Goal: Task Accomplishment & Management: Use online tool/utility

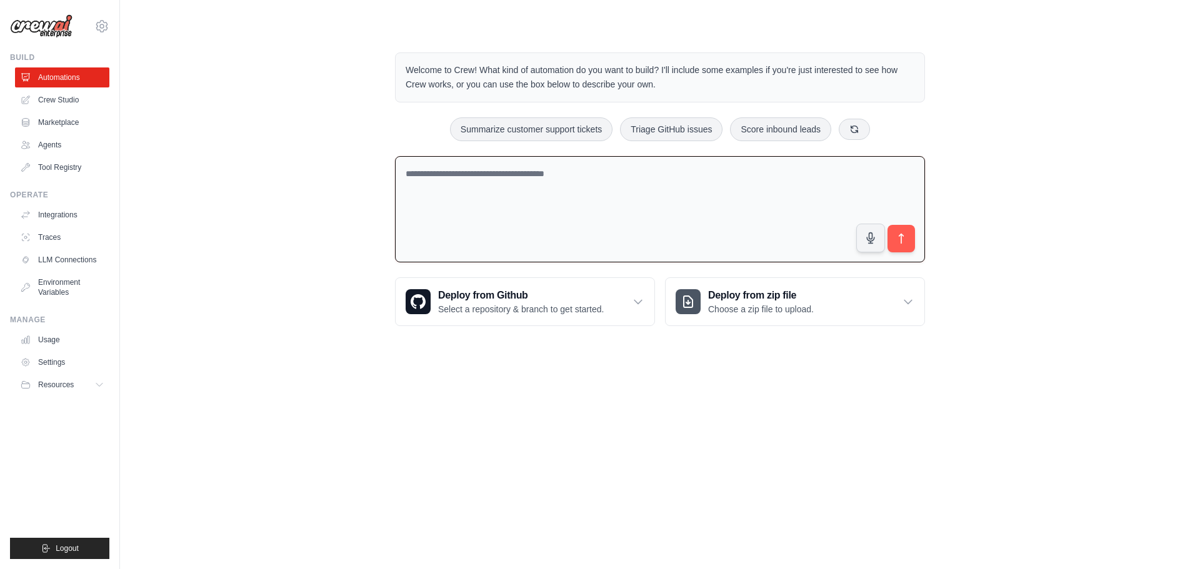
click at [576, 204] on textarea at bounding box center [660, 209] width 530 height 107
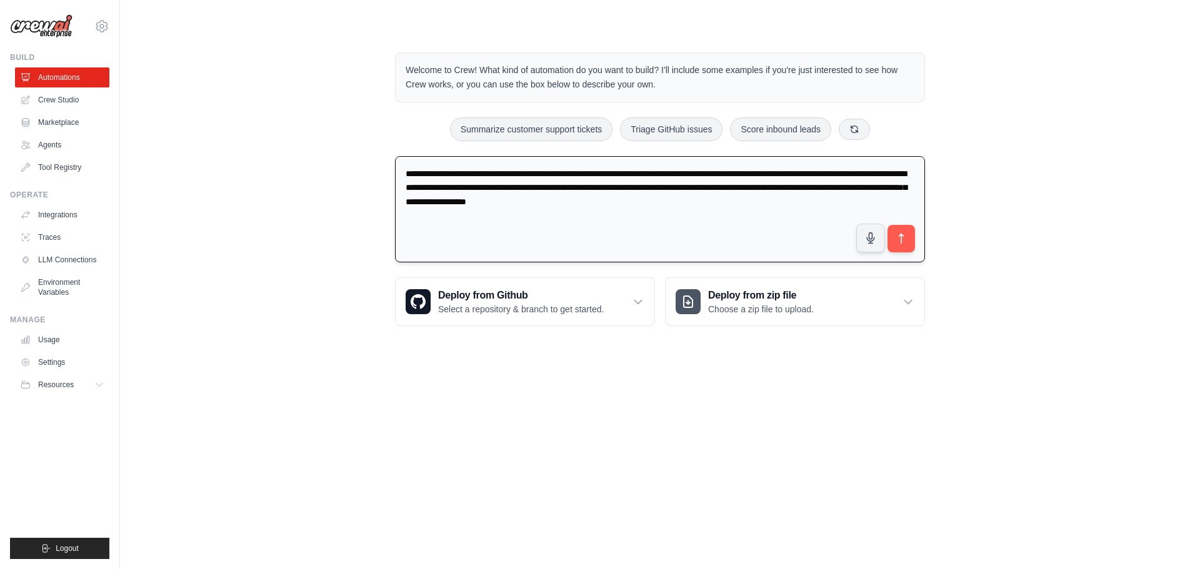
type textarea "**********"
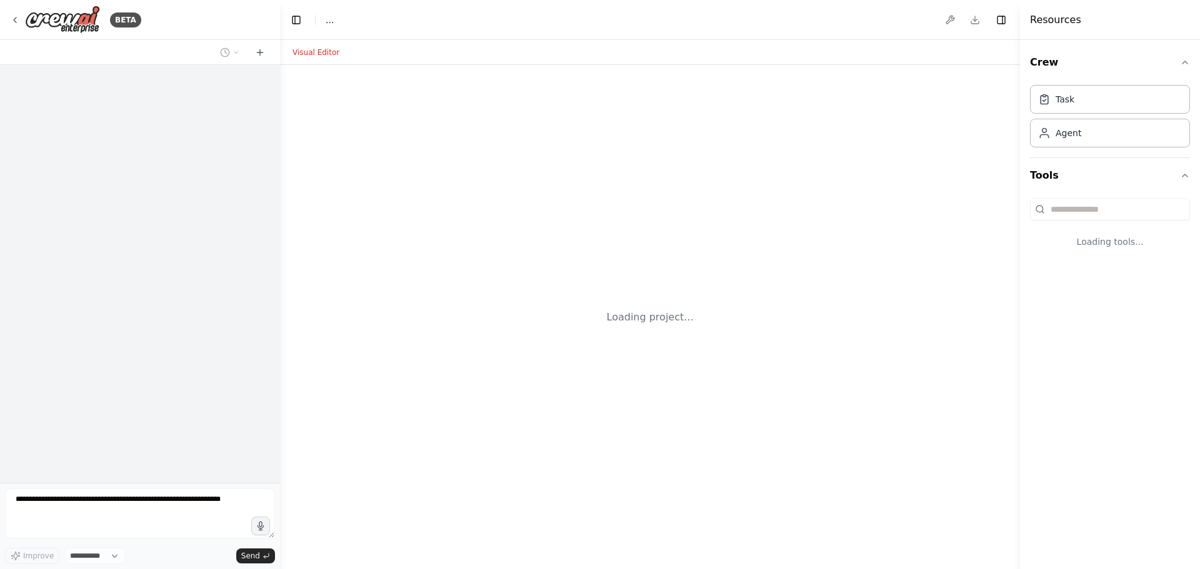
select select "****"
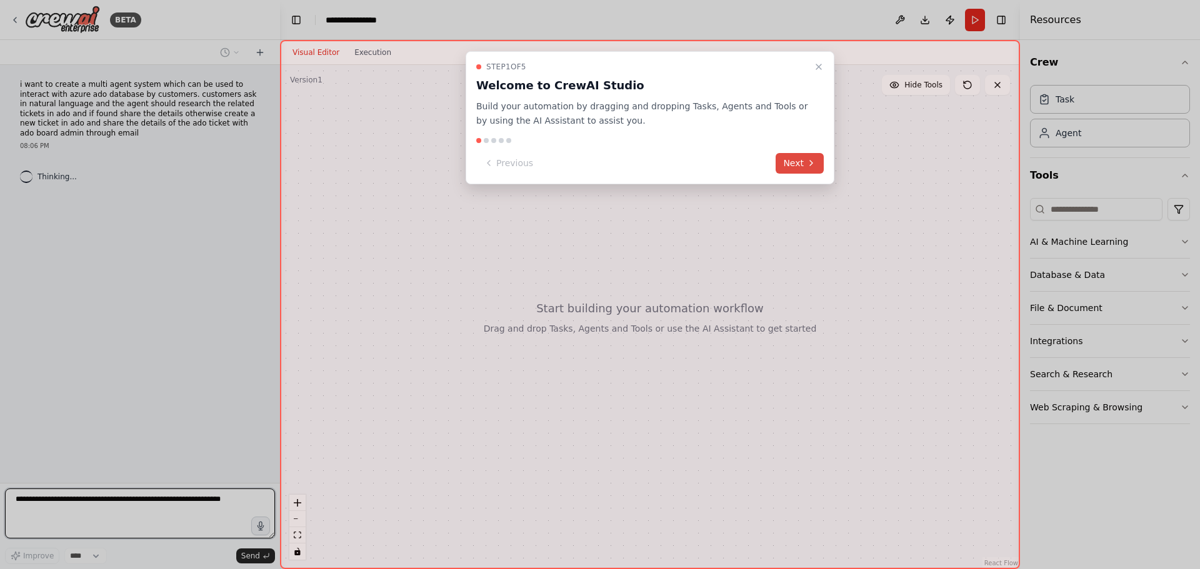
click at [794, 163] on button "Next" at bounding box center [800, 163] width 48 height 21
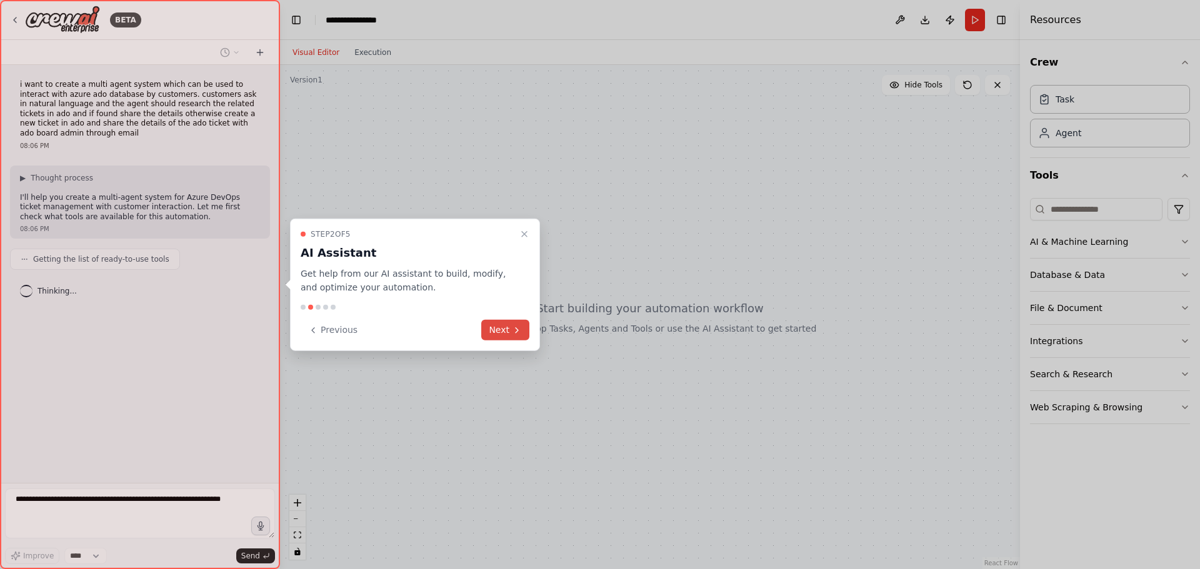
click at [505, 334] on button "Next" at bounding box center [505, 330] width 48 height 21
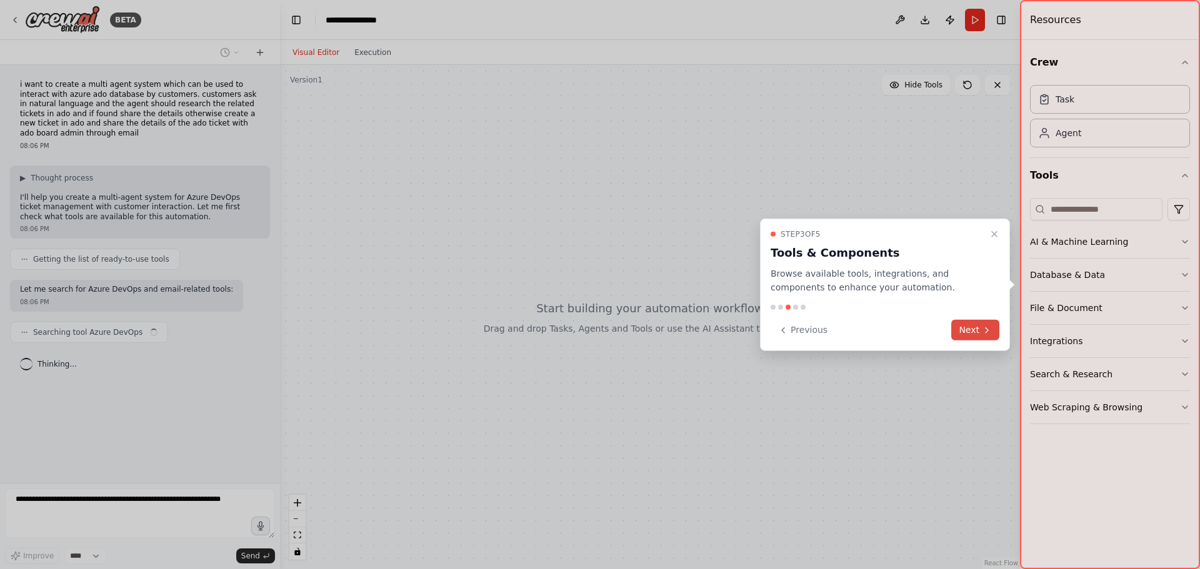
click at [962, 331] on button "Next" at bounding box center [975, 330] width 48 height 21
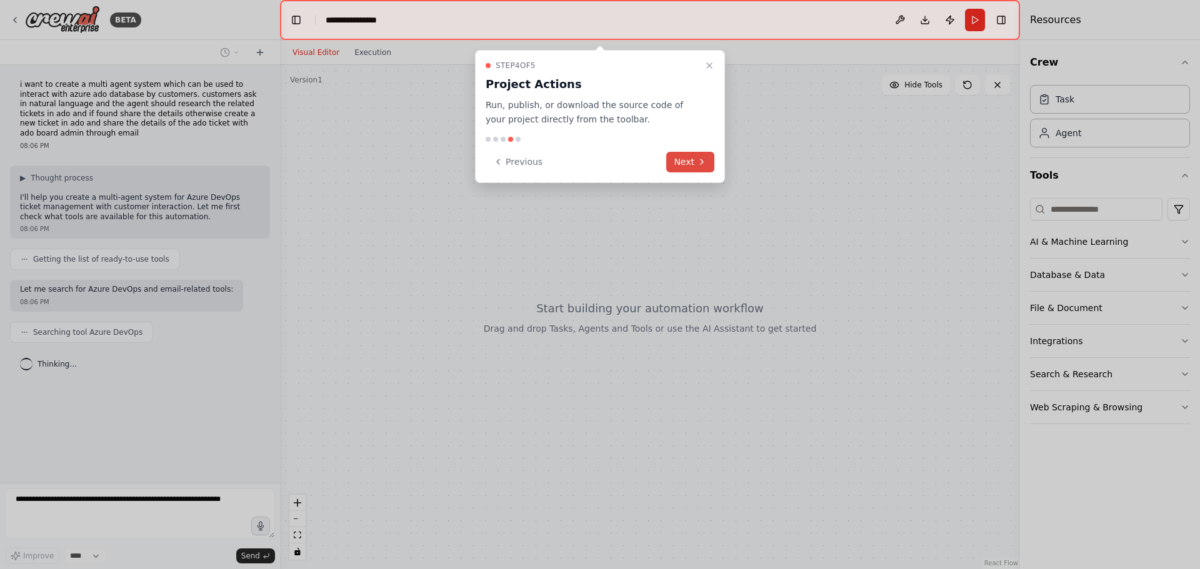
click at [695, 160] on button "Next" at bounding box center [690, 162] width 48 height 21
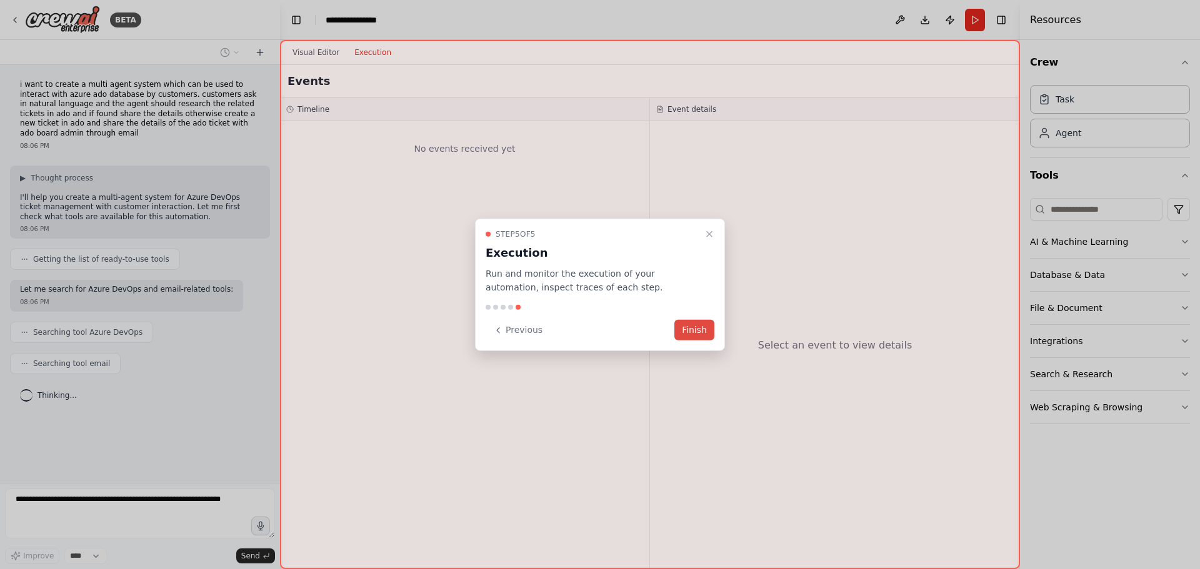
click at [695, 333] on button "Finish" at bounding box center [694, 330] width 40 height 21
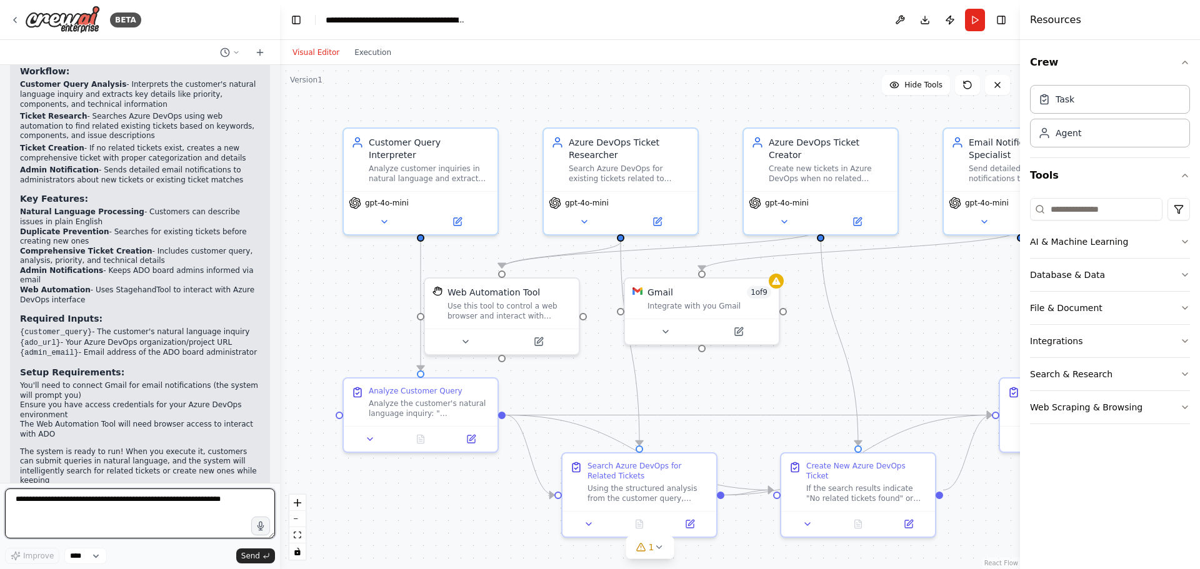
scroll to position [1259, 0]
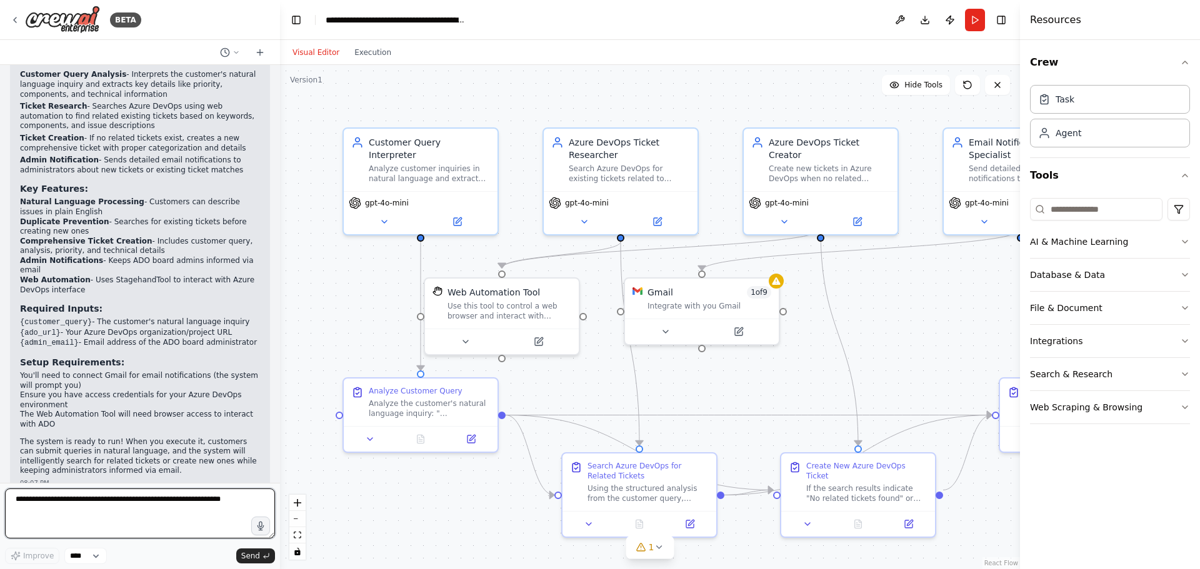
click at [104, 503] on textarea at bounding box center [140, 514] width 270 height 50
type textarea "**********"
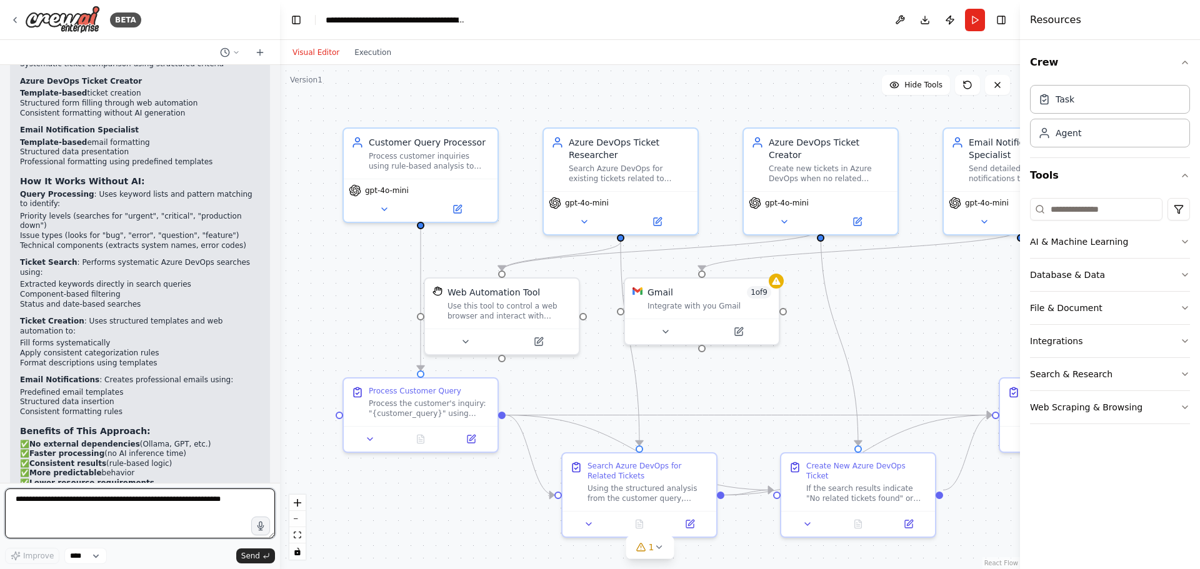
scroll to position [2849, 0]
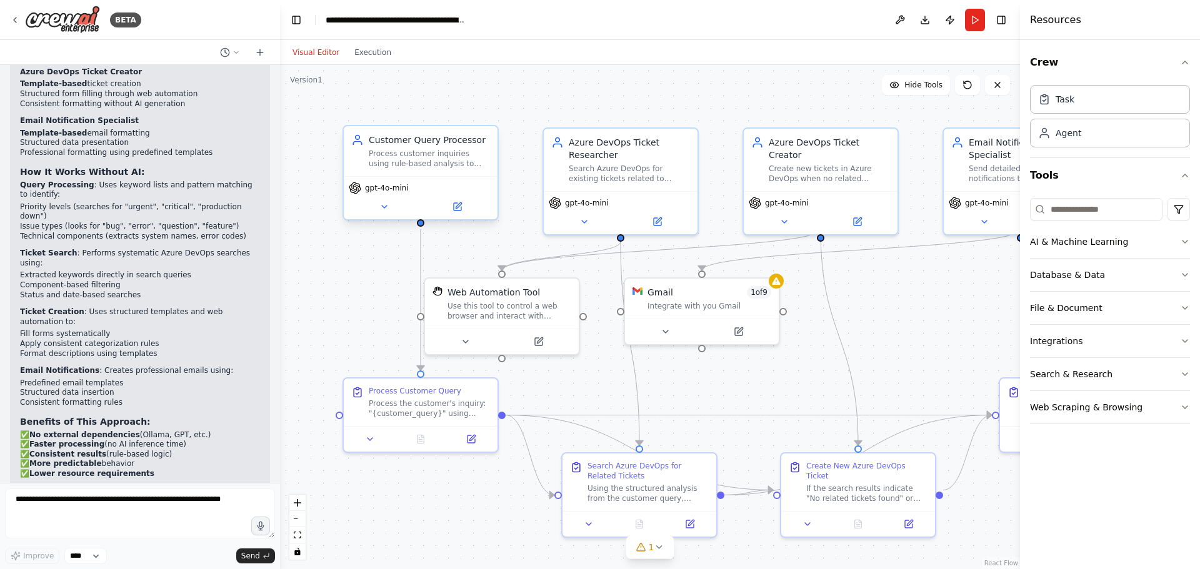
click at [382, 189] on span "gpt-4o-mini" at bounding box center [387, 188] width 44 height 10
click at [665, 329] on icon at bounding box center [665, 329] width 5 height 2
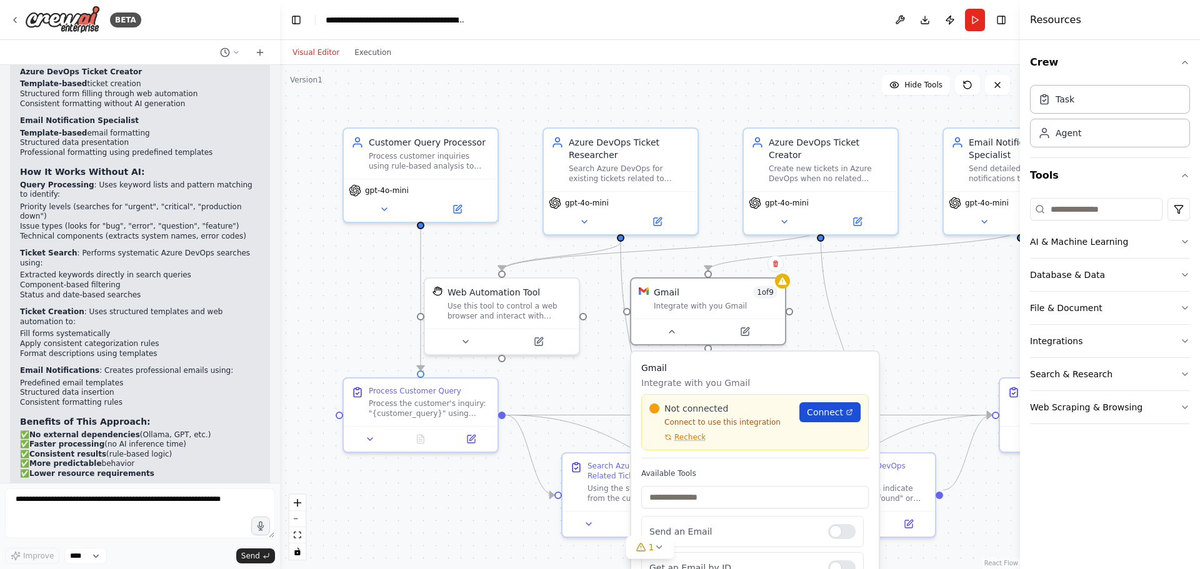
click at [814, 412] on span "Connect" at bounding box center [825, 412] width 36 height 12
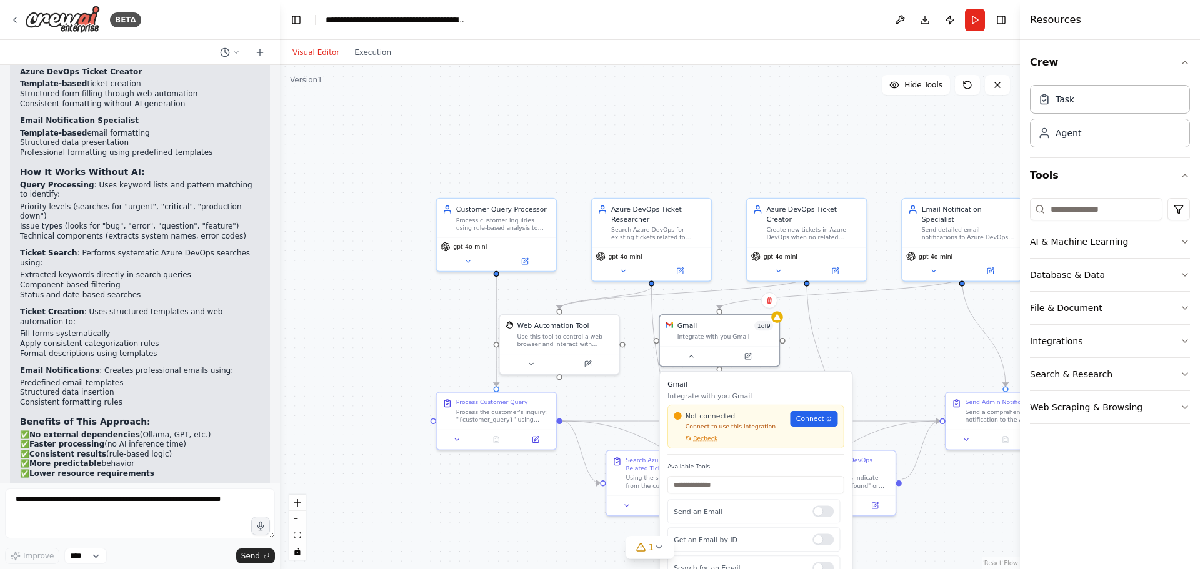
click at [534, 534] on div ".deletable-edge-delete-btn { width: 20px; height: 20px; border: 0px solid #ffff…" at bounding box center [650, 317] width 740 height 504
click at [697, 439] on span "Recheck" at bounding box center [704, 439] width 24 height 7
click at [808, 414] on link "Connect" at bounding box center [811, 420] width 47 height 16
click at [977, 18] on button "Run" at bounding box center [975, 20] width 20 height 22
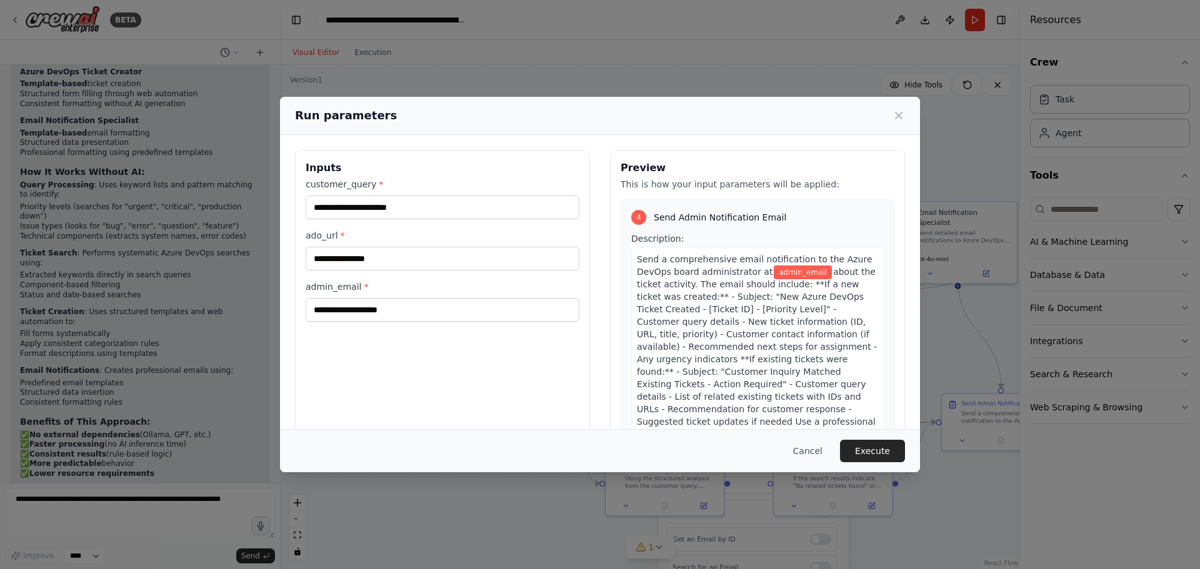
scroll to position [1230, 0]
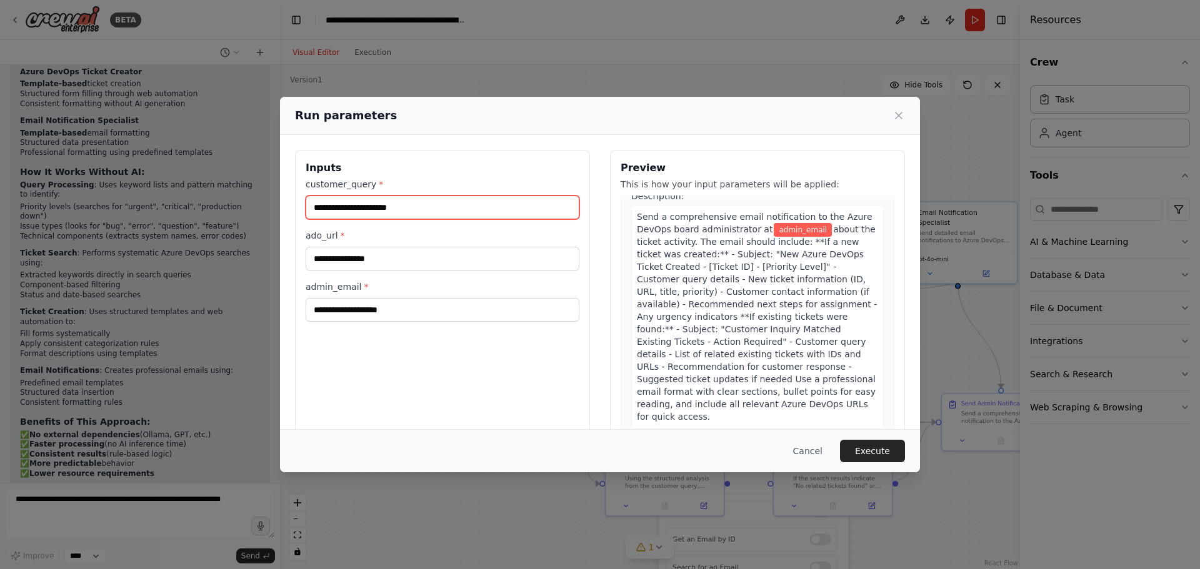
click at [357, 212] on input "customer_query *" at bounding box center [443, 208] width 274 height 24
type input "**********"
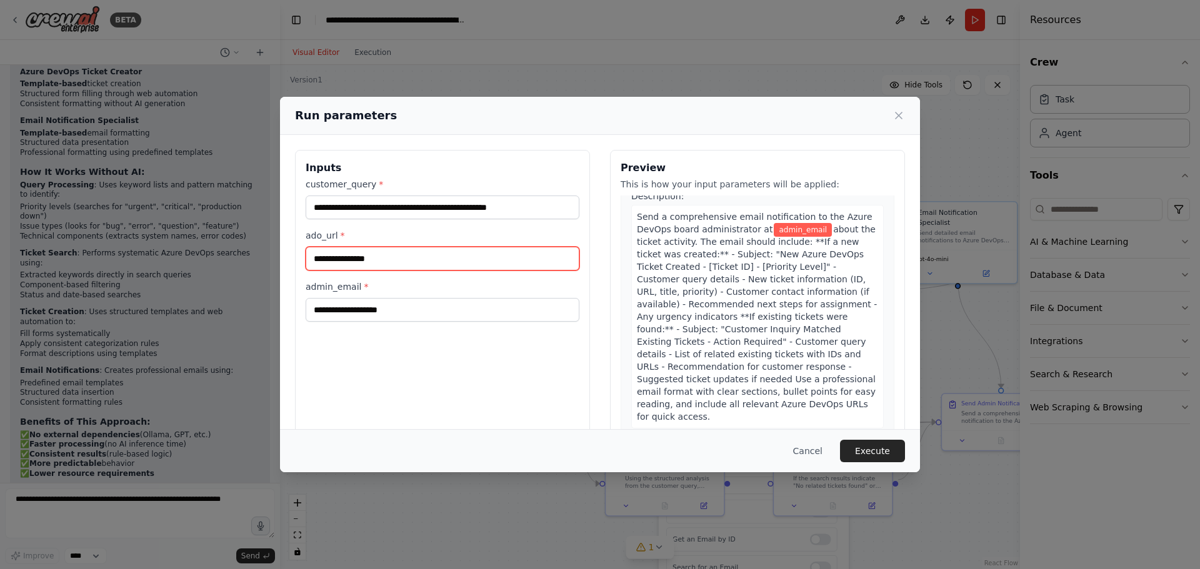
click at [321, 264] on input "ado_url *" at bounding box center [443, 259] width 274 height 24
paste input "**********"
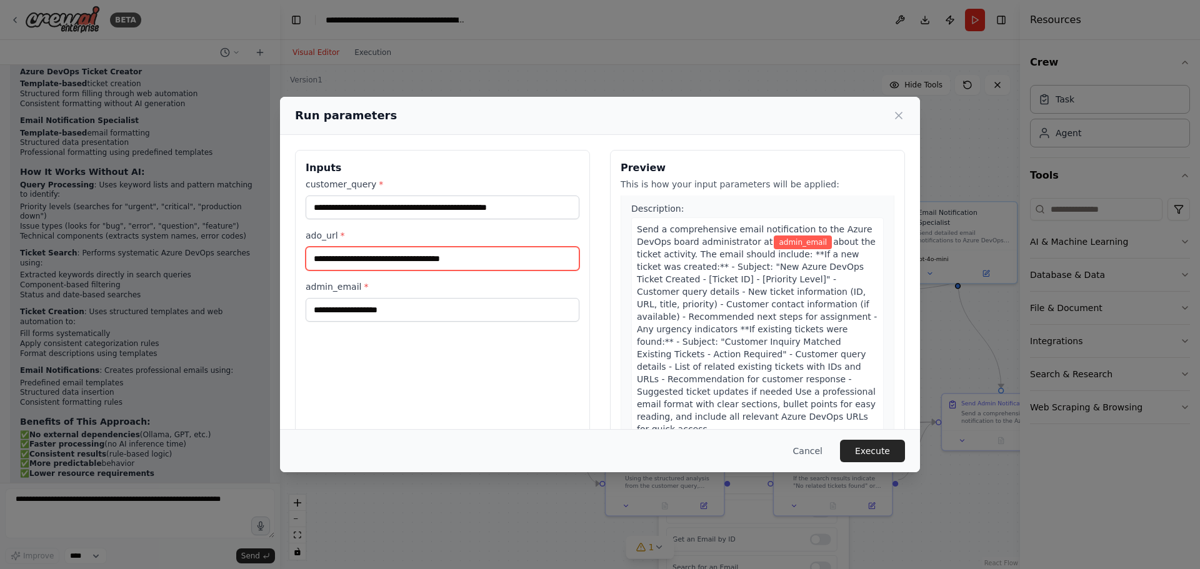
scroll to position [1255, 0]
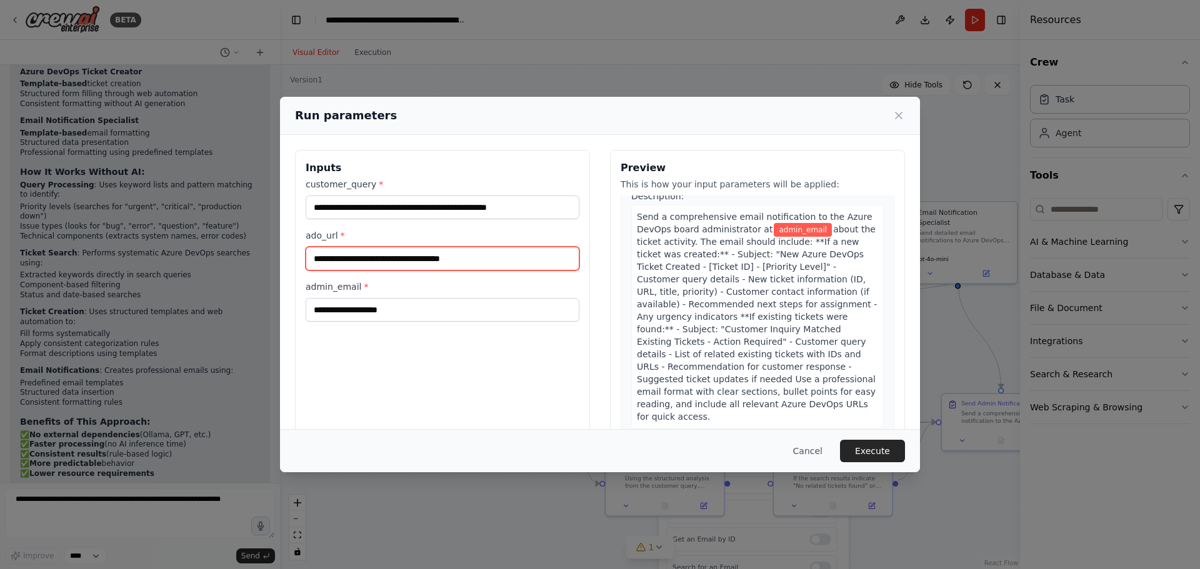
type input "**********"
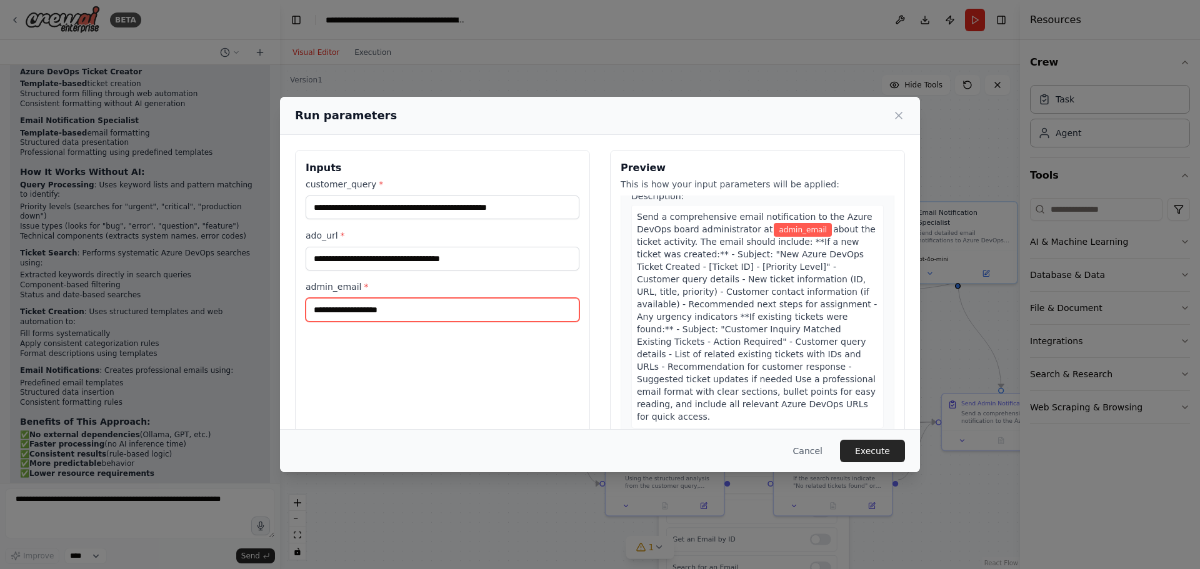
click at [389, 316] on input "admin_email *" at bounding box center [443, 310] width 274 height 24
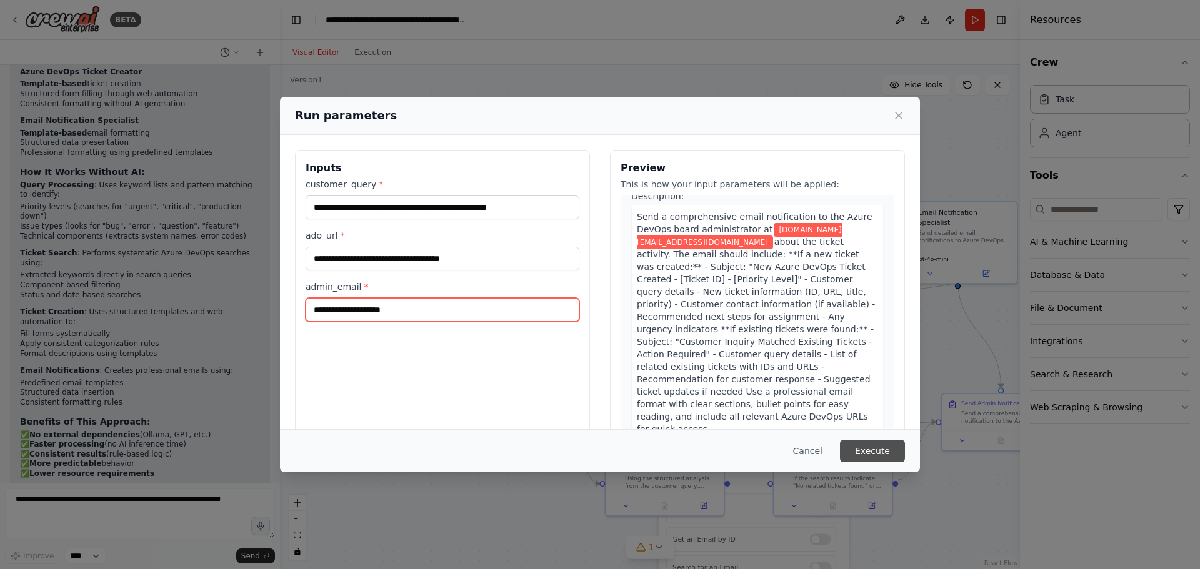
type input "**********"
click at [861, 448] on button "Execute" at bounding box center [872, 451] width 65 height 22
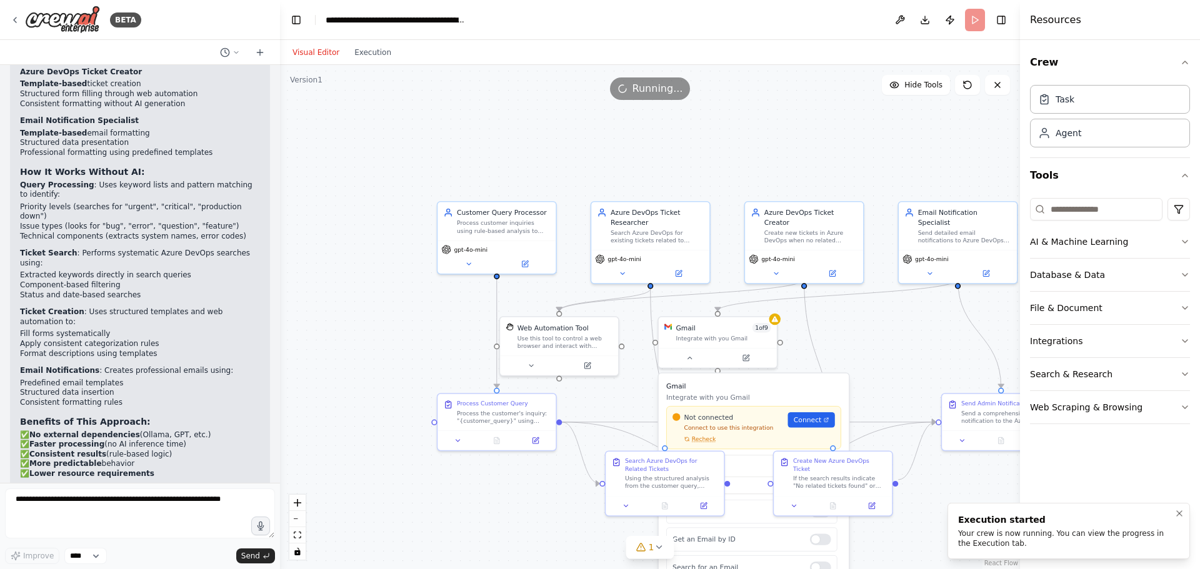
click at [1092, 531] on div "Your crew is now running. You can view the progress in the Execution tab." at bounding box center [1066, 539] width 216 height 20
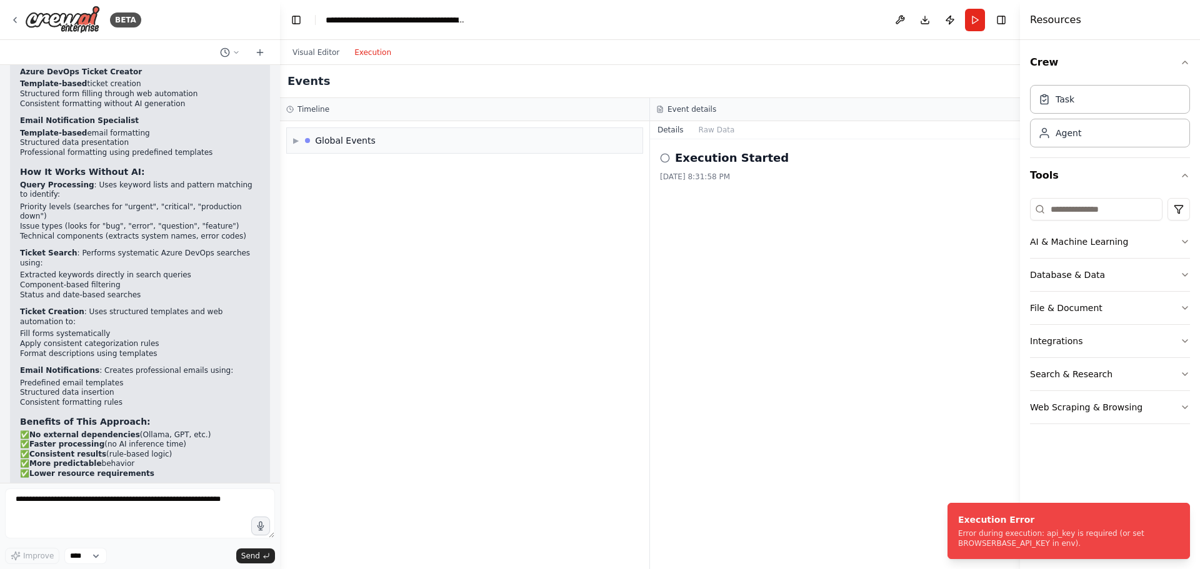
click at [361, 56] on button "Execution" at bounding box center [373, 52] width 52 height 15
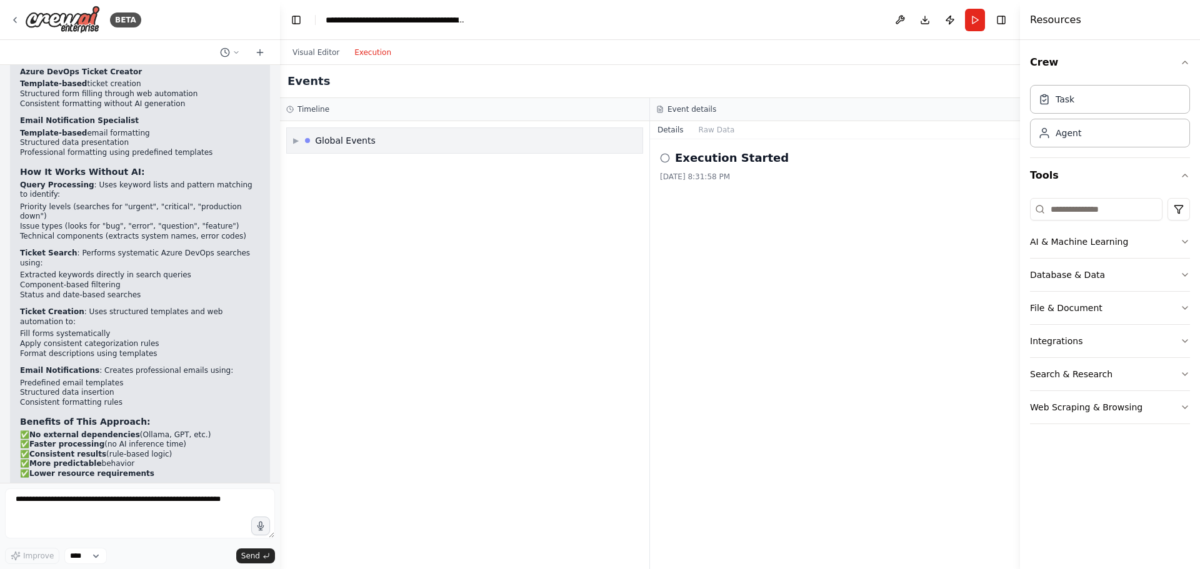
click at [429, 129] on div "▶ Global Events" at bounding box center [465, 140] width 356 height 25
click at [383, 189] on div "Execution Failed" at bounding box center [464, 189] width 337 height 10
click at [712, 134] on button "Raw Data" at bounding box center [716, 129] width 51 height 17
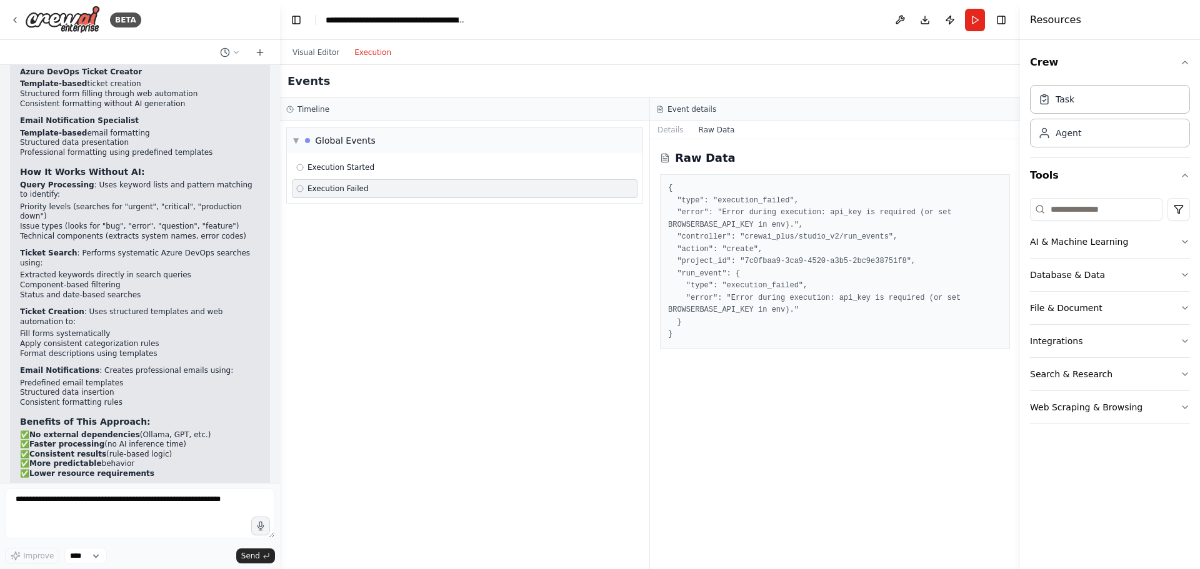
click at [671, 139] on div "Details Raw Data" at bounding box center [835, 130] width 370 height 18
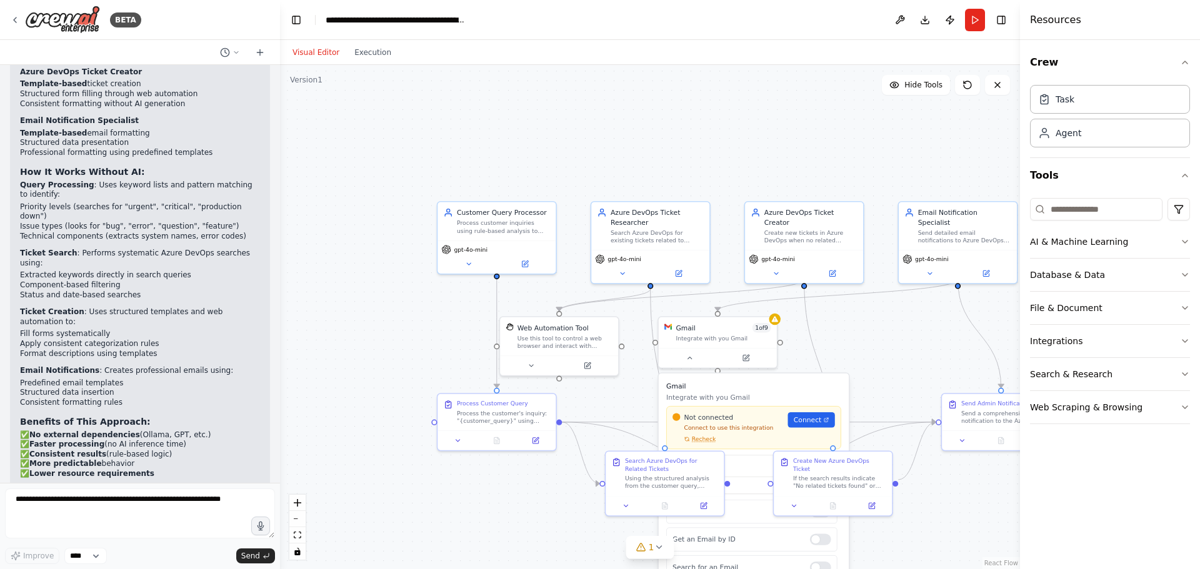
click at [329, 56] on button "Visual Editor" at bounding box center [316, 52] width 62 height 15
click at [662, 551] on icon at bounding box center [659, 547] width 10 height 10
click at [761, 518] on button at bounding box center [771, 515] width 21 height 15
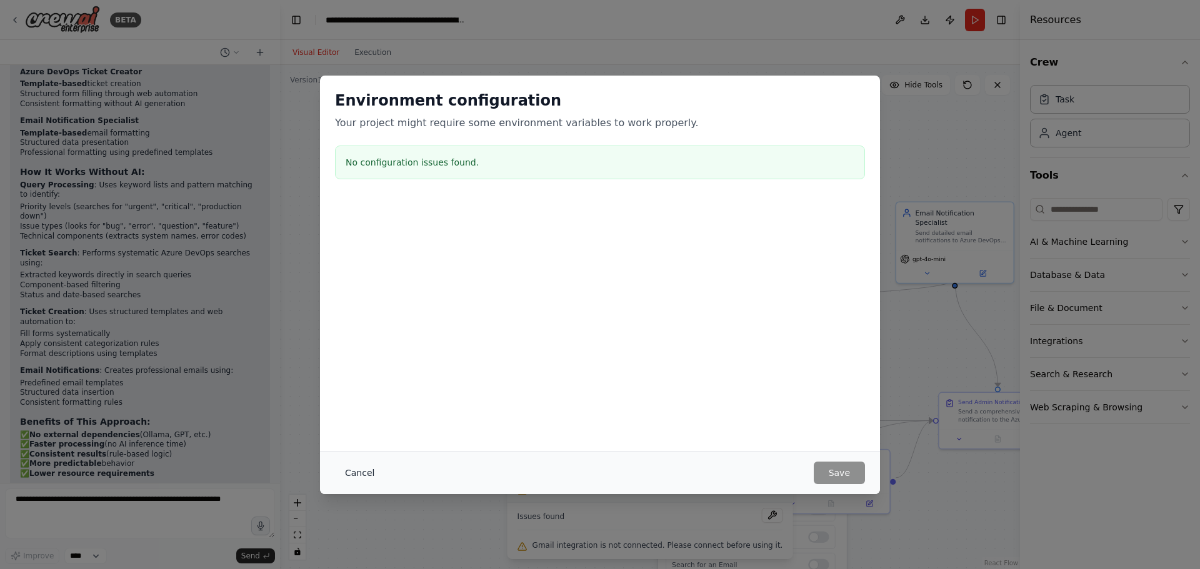
click at [366, 472] on button "Cancel" at bounding box center [359, 473] width 49 height 22
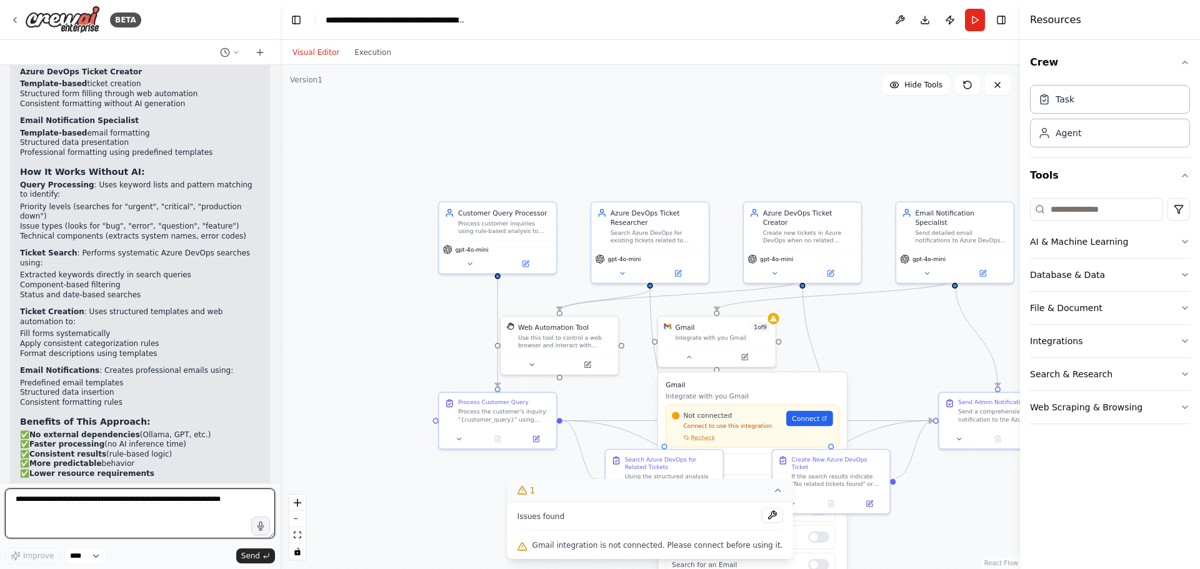
click at [83, 517] on textarea at bounding box center [140, 514] width 270 height 50
type textarea "*"
type textarea "**********"
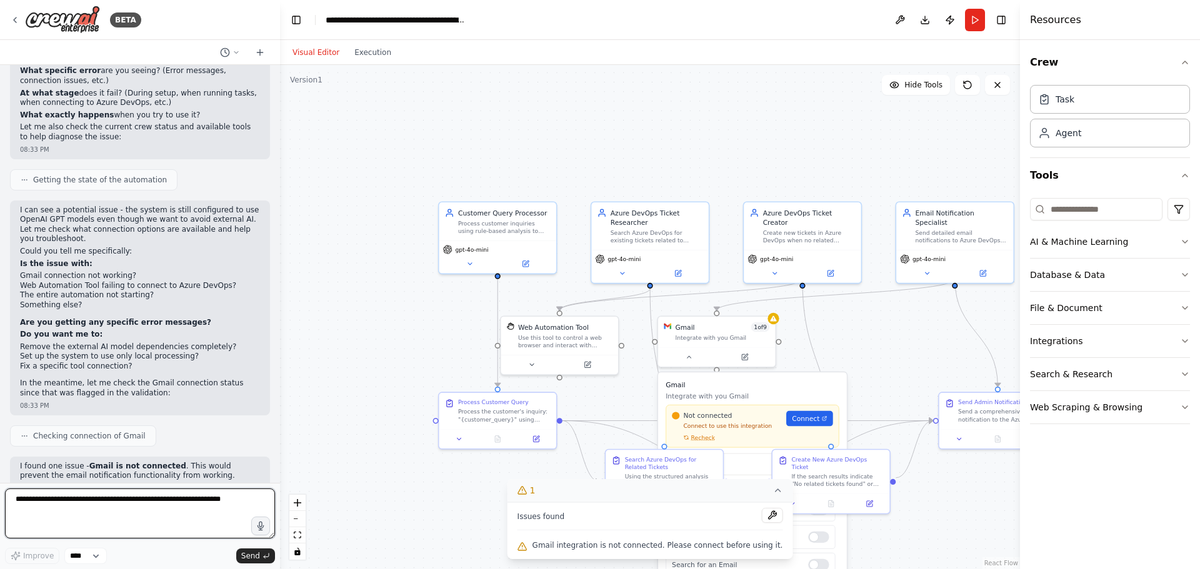
scroll to position [3467, 0]
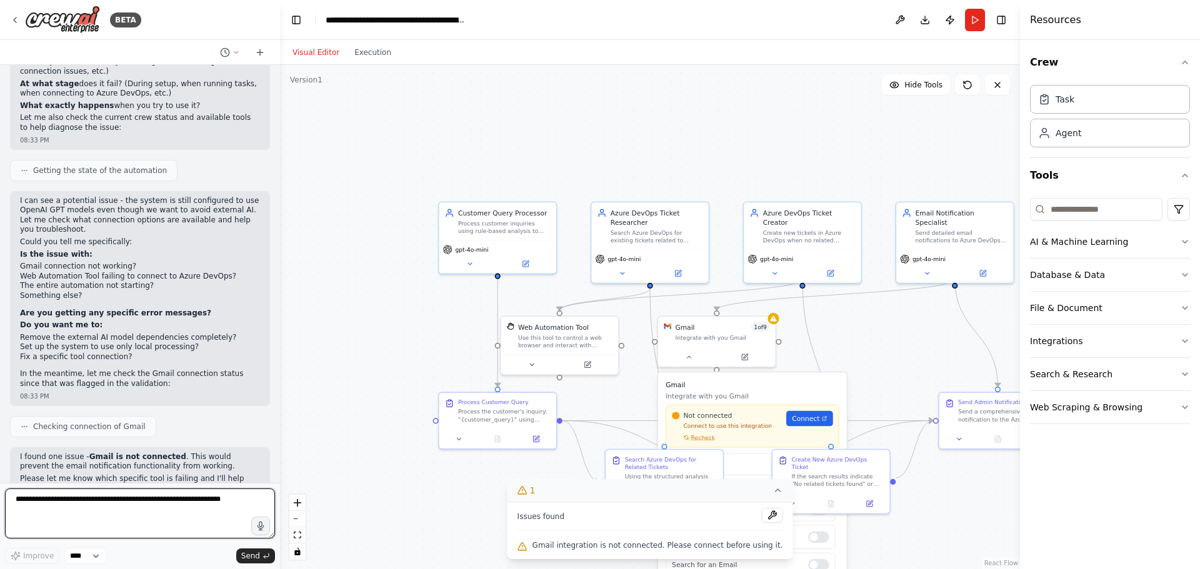
click at [86, 497] on textarea at bounding box center [140, 514] width 270 height 50
type textarea "**********"
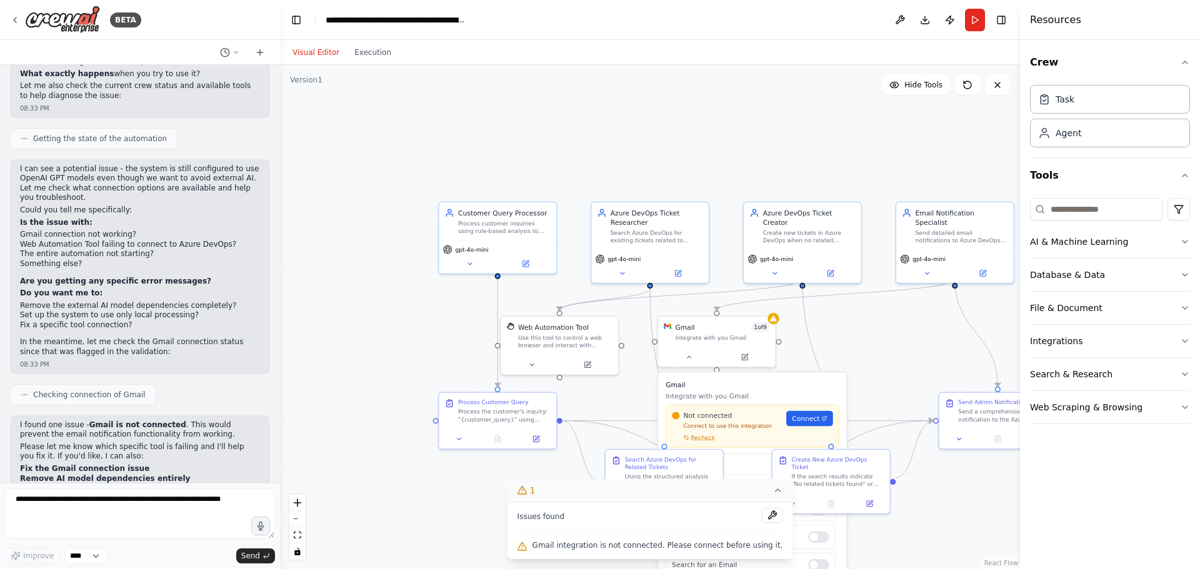
scroll to position [3542, 0]
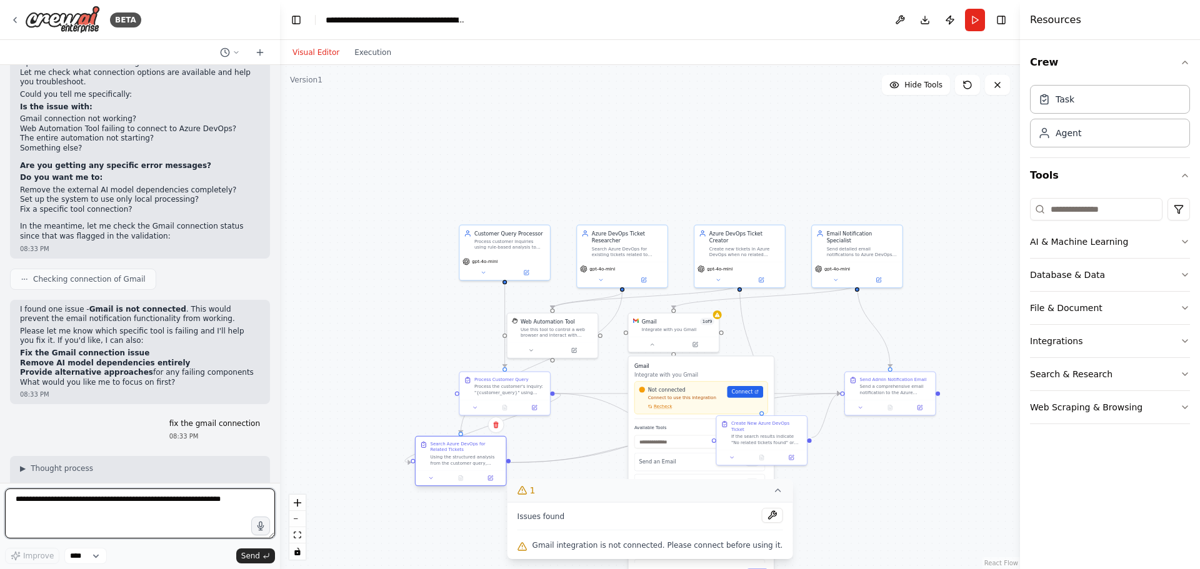
drag, startPoint x: 639, startPoint y: 448, endPoint x: 469, endPoint y: 472, distance: 172.3
click at [469, 472] on div at bounding box center [461, 478] width 90 height 15
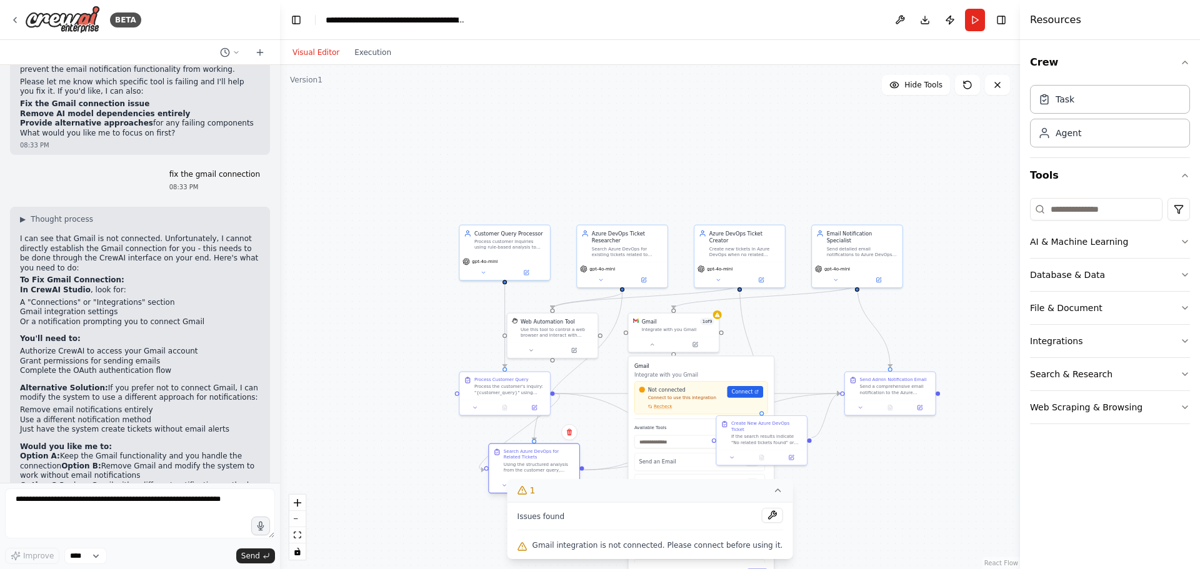
scroll to position [3873, 0]
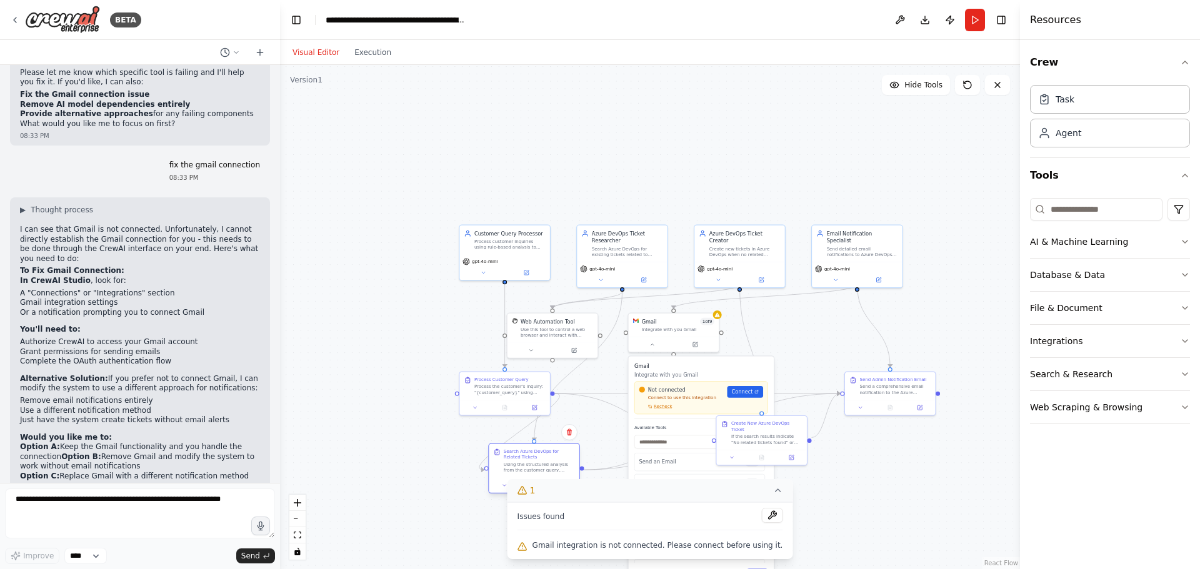
drag, startPoint x: 447, startPoint y: 464, endPoint x: 522, endPoint y: 476, distance: 76.5
click at [522, 476] on div "Search Azure DevOps for Related Tickets Using the structured analysis from the …" at bounding box center [534, 461] width 90 height 34
click at [82, 517] on textarea at bounding box center [140, 514] width 270 height 50
type textarea "*"
type textarea "**********"
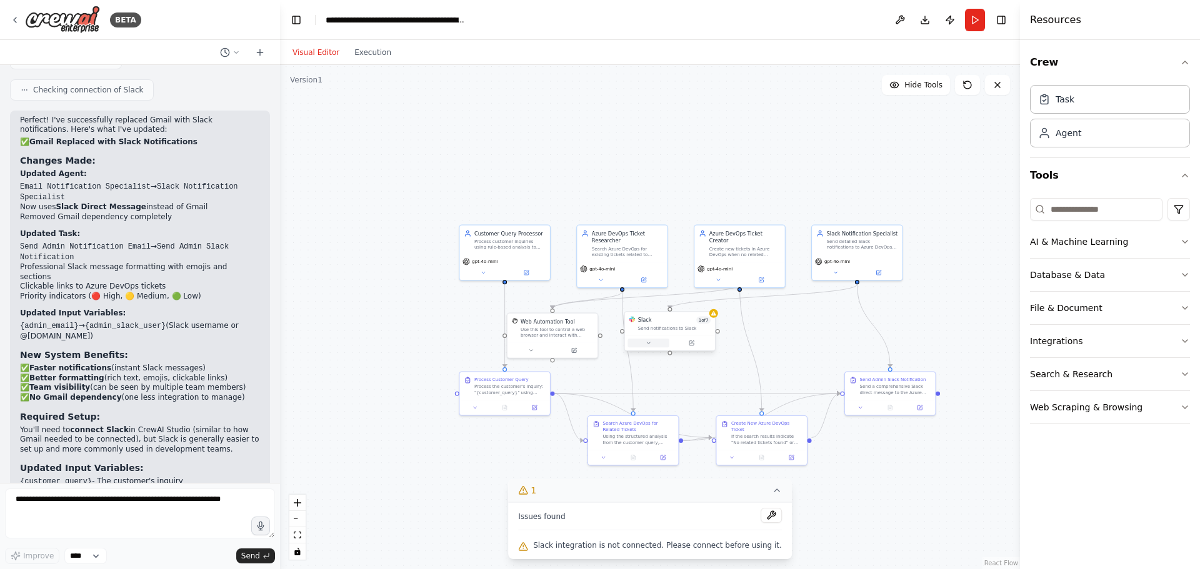
scroll to position [4844, 0]
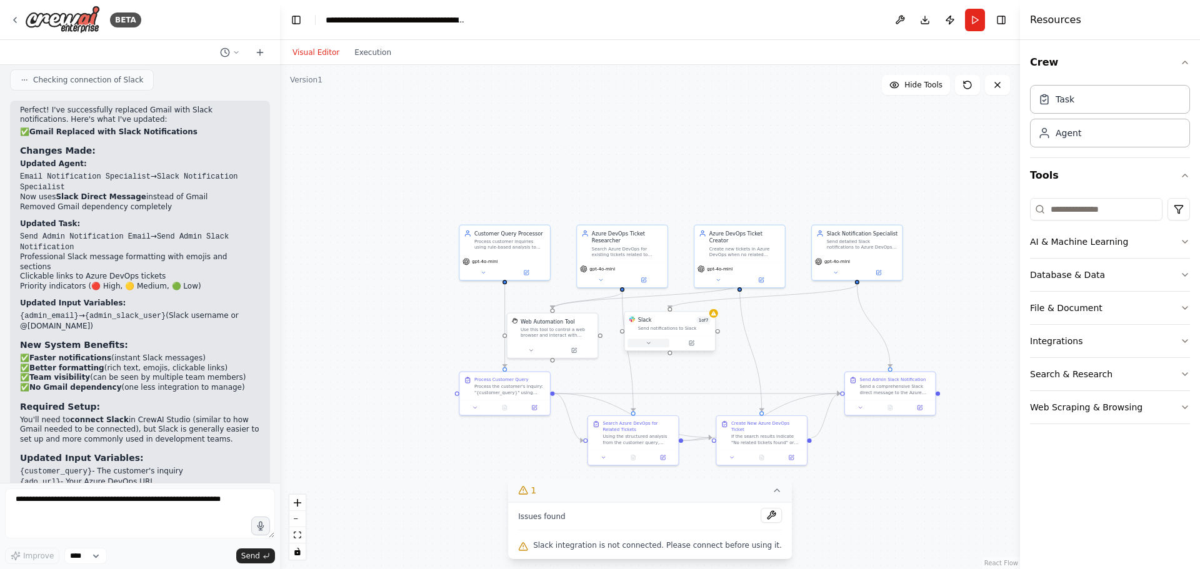
click at [651, 345] on icon at bounding box center [649, 344] width 6 height 6
click at [746, 394] on span "Connect" at bounding box center [738, 391] width 21 height 7
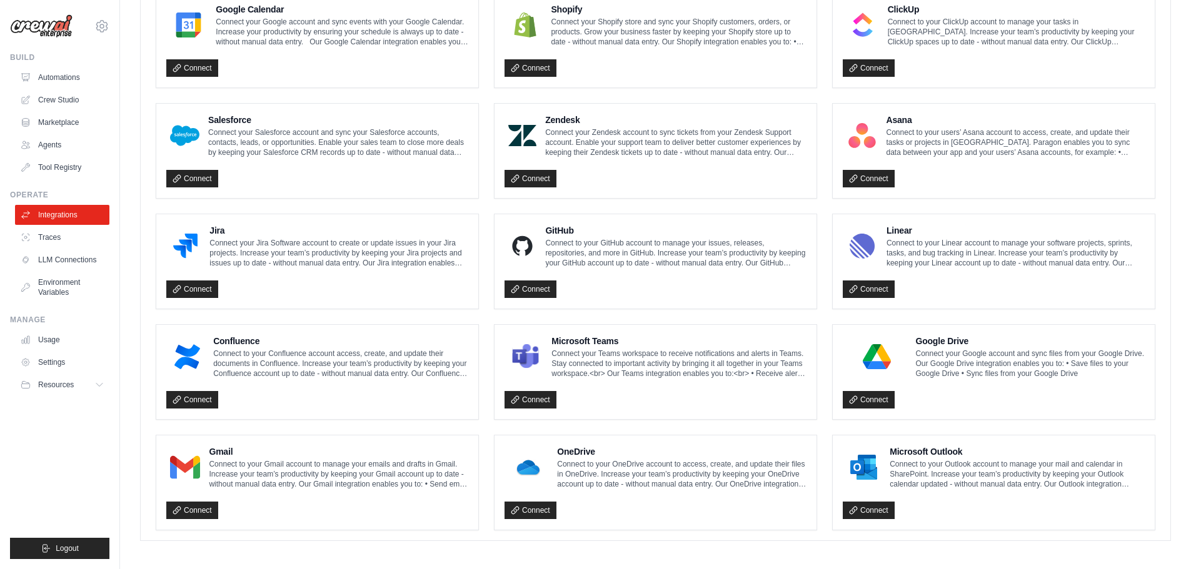
scroll to position [606, 0]
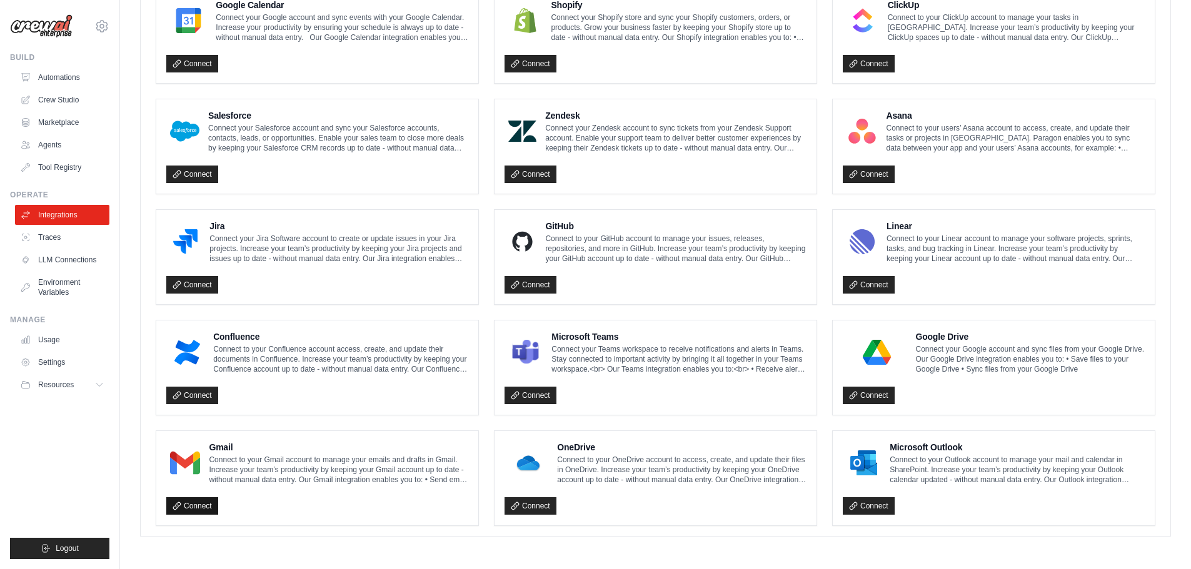
click at [192, 507] on link "Connect" at bounding box center [192, 505] width 52 height 17
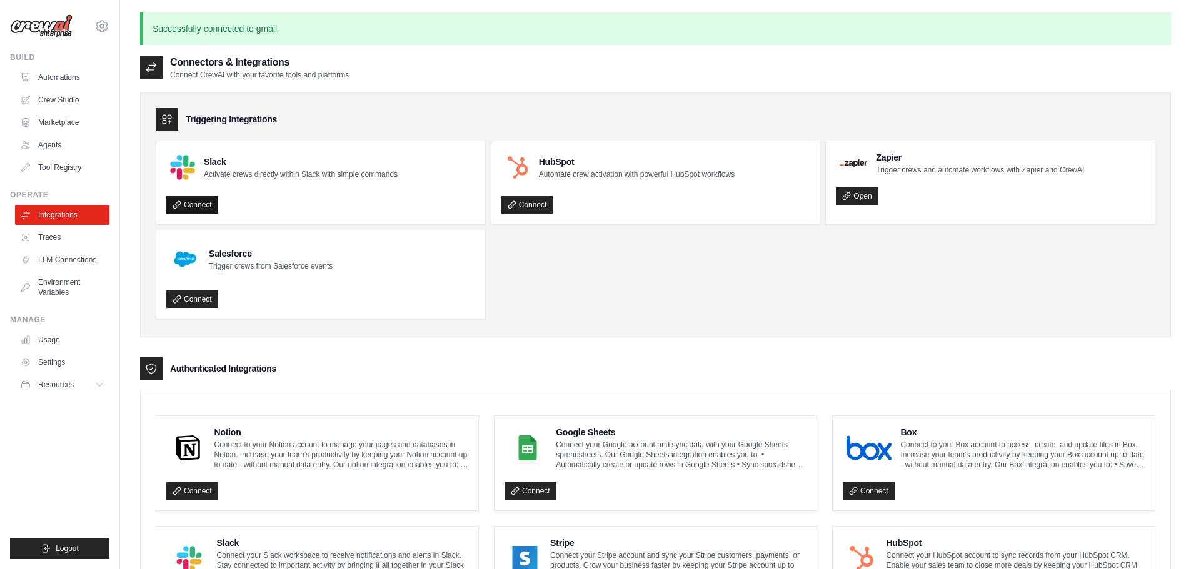
click at [204, 204] on link "Connect" at bounding box center [192, 204] width 52 height 17
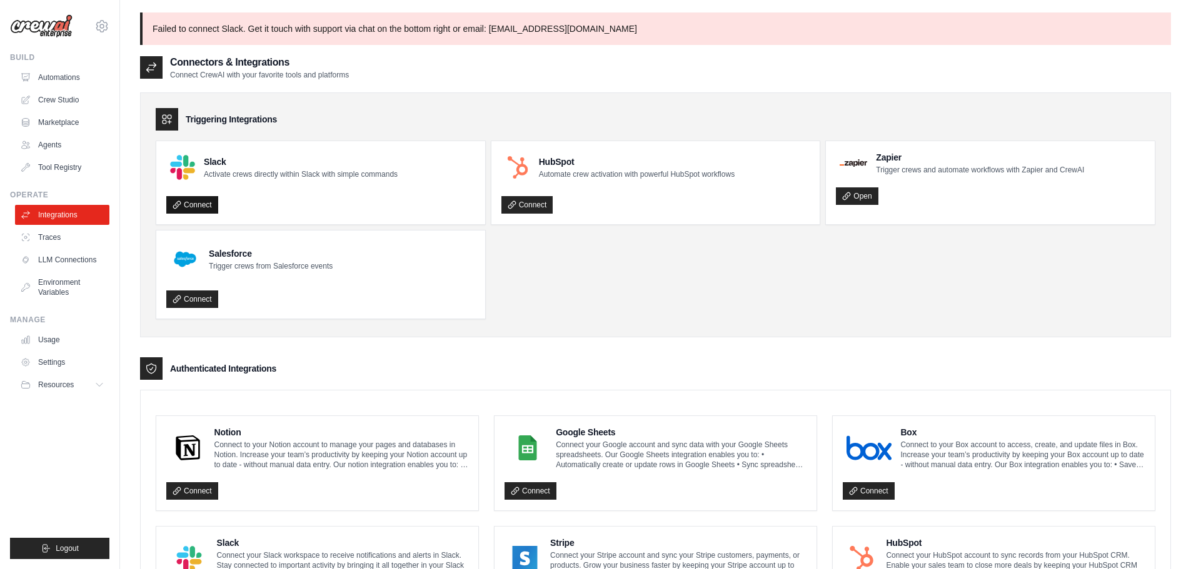
click at [199, 207] on link "Connect" at bounding box center [192, 204] width 52 height 17
